Goal: Information Seeking & Learning: Learn about a topic

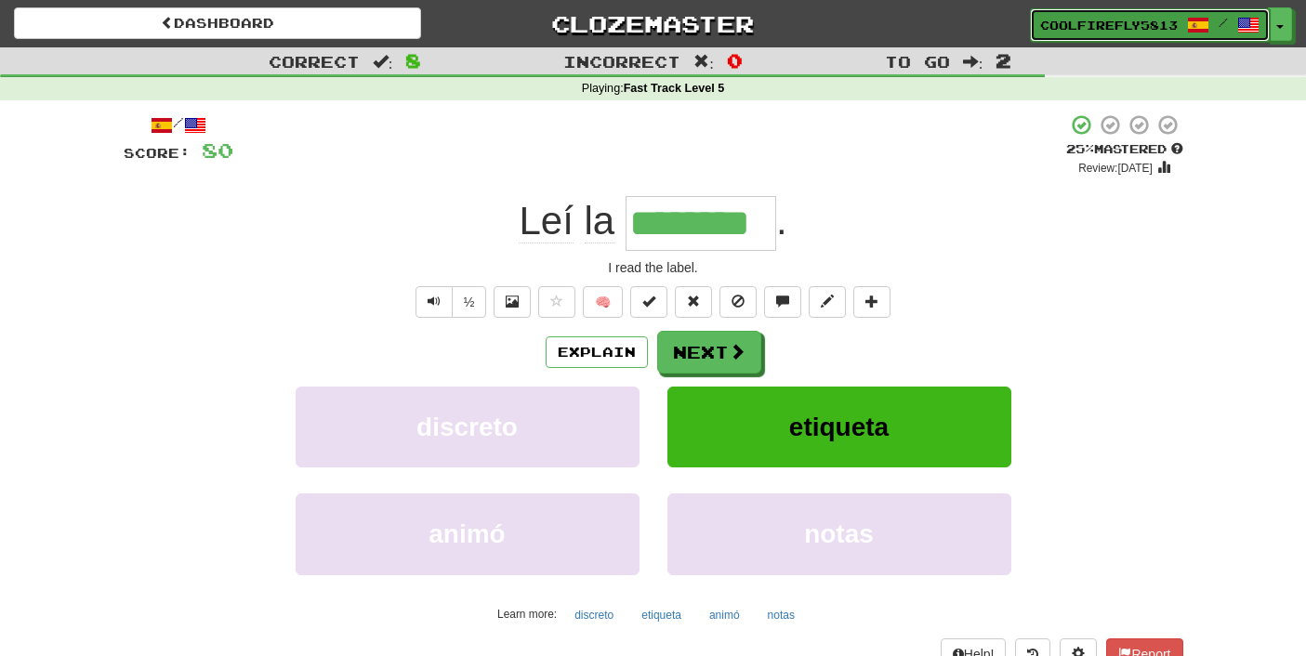
click at [1259, 29] on span at bounding box center [1249, 25] width 22 height 22
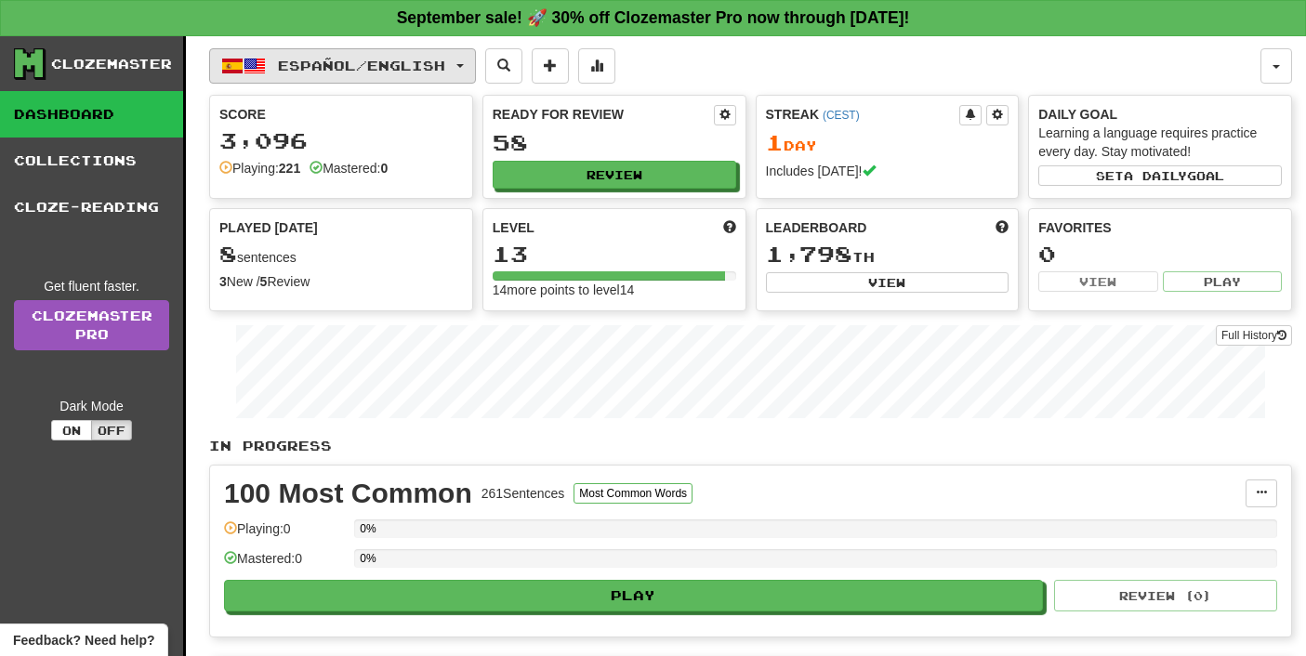
click at [476, 70] on button "Español / English" at bounding box center [342, 65] width 267 height 35
